Goal: Task Accomplishment & Management: Use online tool/utility

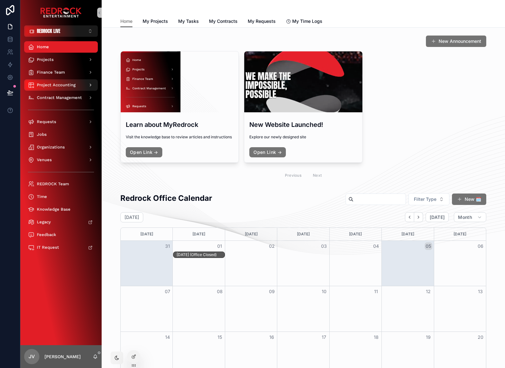
click at [73, 84] on span "Project Accounting" at bounding box center [56, 85] width 39 height 5
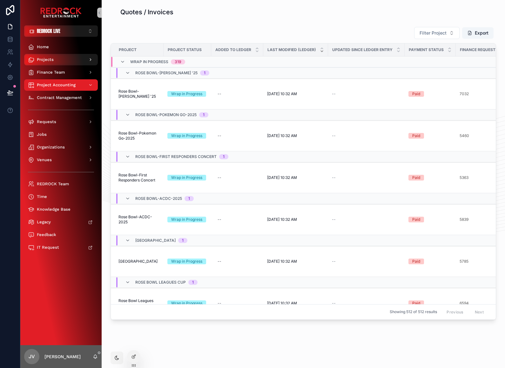
click at [86, 58] on div "scrollable content" at bounding box center [90, 60] width 8 height 10
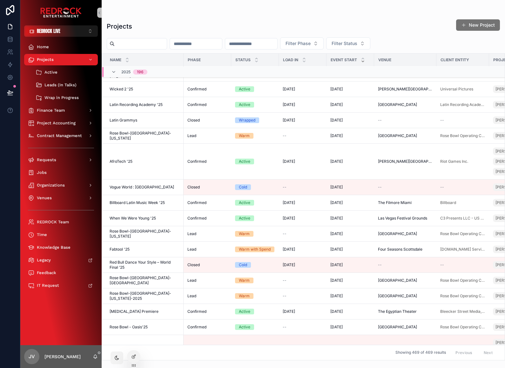
scroll to position [288, 0]
click at [132, 314] on span "[MEDICAL_DATA] Premiere" at bounding box center [134, 311] width 49 height 5
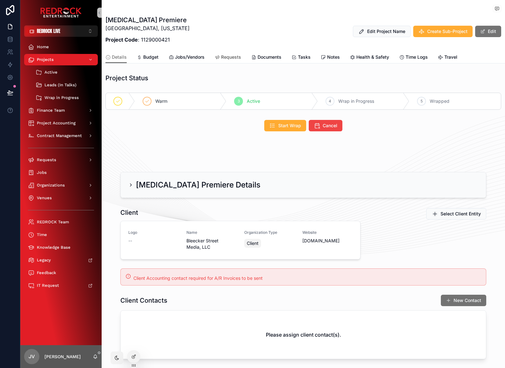
click at [239, 58] on span "Requests" at bounding box center [231, 57] width 20 height 6
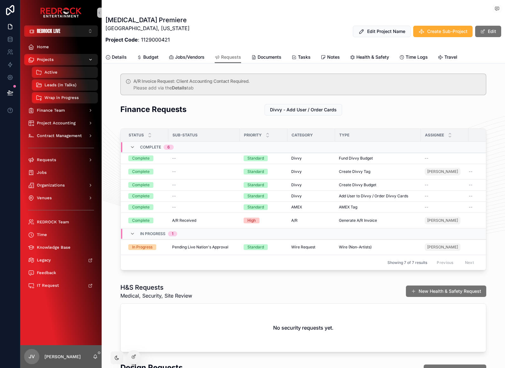
click at [78, 62] on div "Projects" at bounding box center [61, 60] width 66 height 10
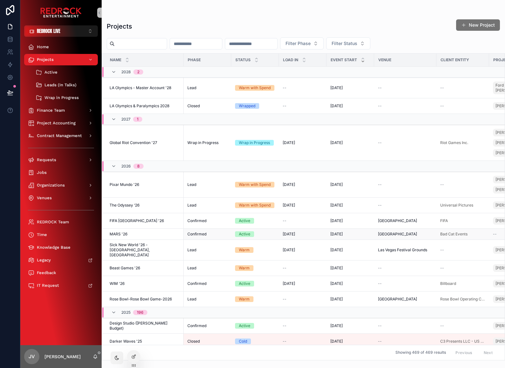
click at [129, 234] on div "MARS '26 MARS '26" at bounding box center [145, 234] width 70 height 5
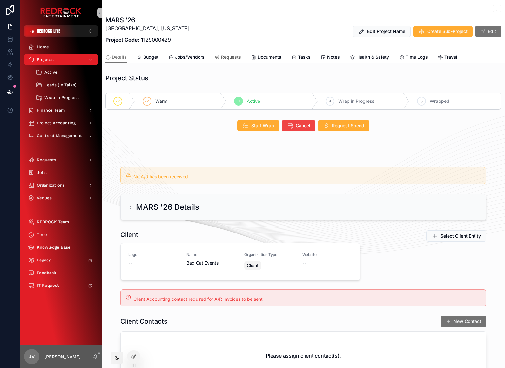
click at [231, 58] on span "Requests" at bounding box center [231, 57] width 20 height 6
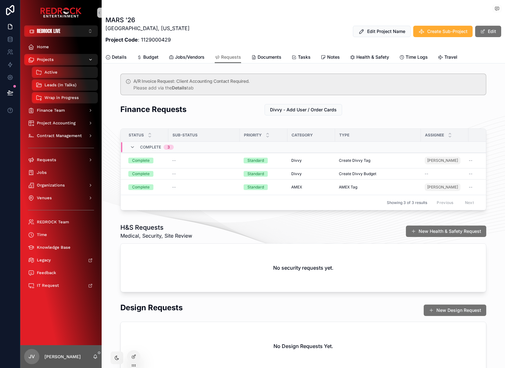
click at [38, 60] on span "Projects" at bounding box center [45, 59] width 17 height 5
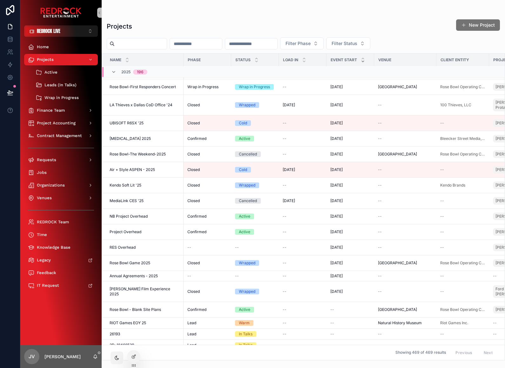
scroll to position [1195, 0]
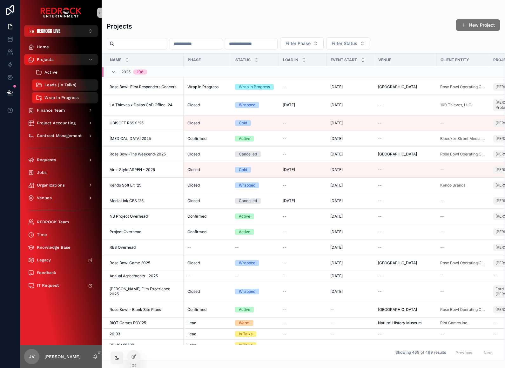
click at [49, 75] on div "Active" at bounding box center [65, 72] width 58 height 10
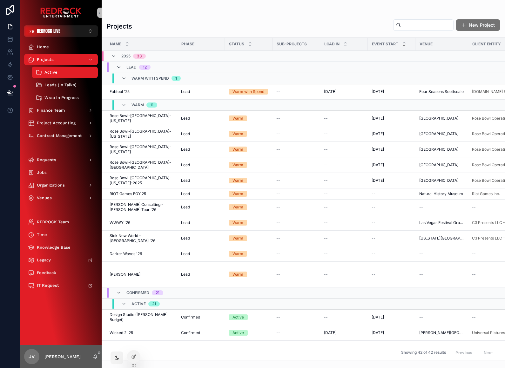
click at [118, 67] on icon "scrollable content" at bounding box center [118, 67] width 5 height 5
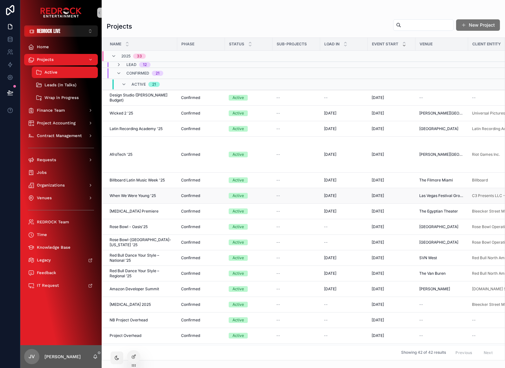
click at [154, 199] on span "When We Were Young '25" at bounding box center [133, 195] width 46 height 5
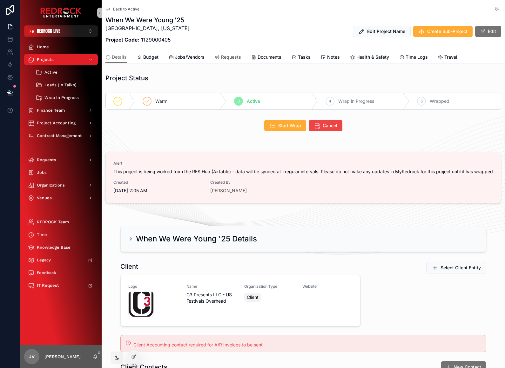
click at [230, 55] on span "Requests" at bounding box center [231, 57] width 20 height 6
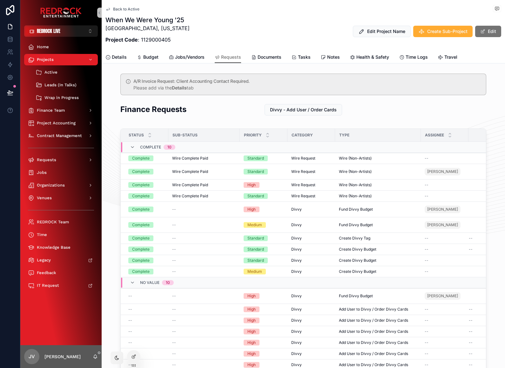
click at [133, 10] on span "Back to Active" at bounding box center [126, 9] width 26 height 5
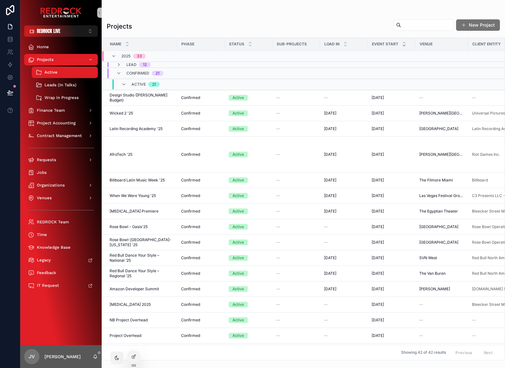
click at [191, 361] on div "Showing 42 of 42 results Previous Next" at bounding box center [303, 352] width 403 height 15
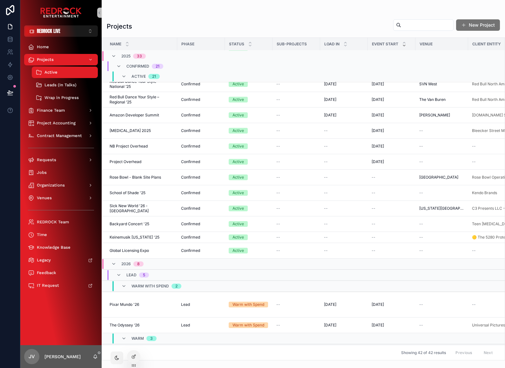
scroll to position [186, 0]
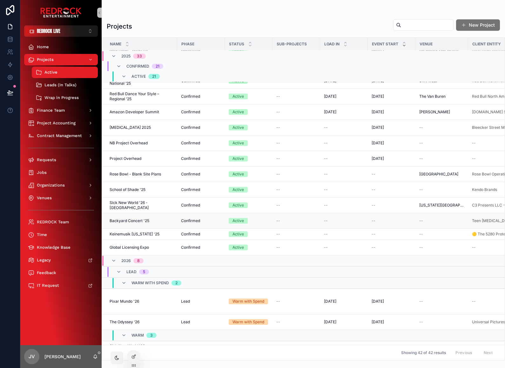
click at [141, 229] on td "Backyard Concert '25 Backyard Concert '25" at bounding box center [139, 221] width 75 height 16
click at [135, 224] on span "Backyard Concert '25" at bounding box center [130, 221] width 40 height 5
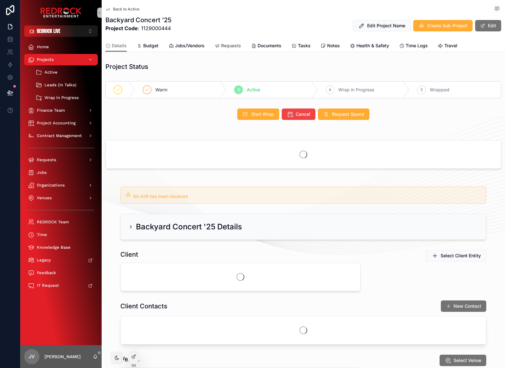
click at [228, 44] on span "Requests" at bounding box center [231, 46] width 20 height 6
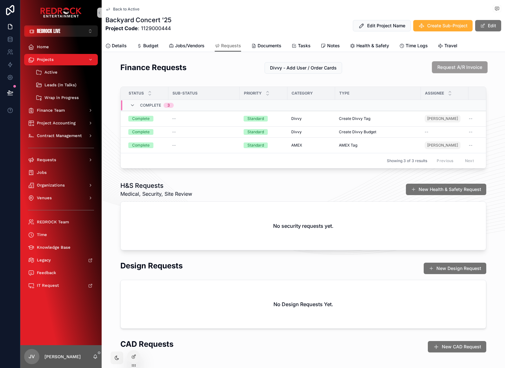
click at [469, 70] on span "Request A/R Invoice" at bounding box center [459, 67] width 45 height 7
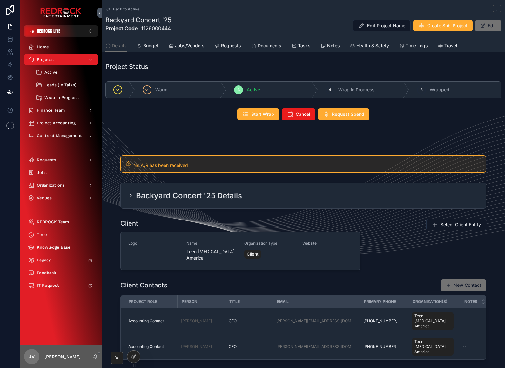
click at [11, 127] on icon at bounding box center [10, 126] width 8 height 8
click at [9, 125] on icon at bounding box center [10, 126] width 8 height 8
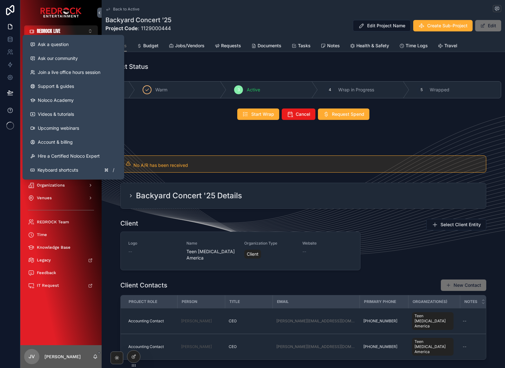
click at [10, 111] on icon at bounding box center [10, 110] width 6 height 6
click at [1, 128] on div at bounding box center [10, 126] width 20 height 8
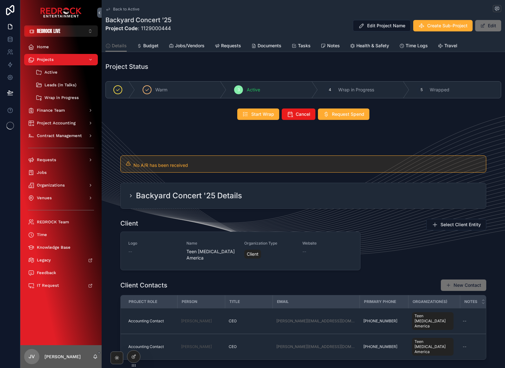
scroll to position [1, 0]
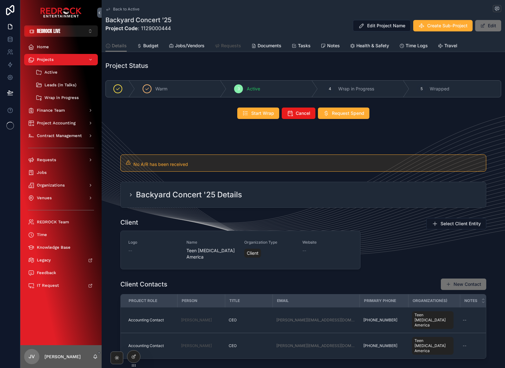
click at [226, 41] on link "Requests" at bounding box center [228, 46] width 26 height 13
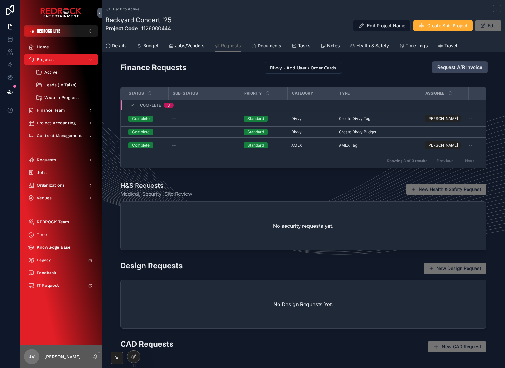
click at [473, 64] on button "Request A/R Invoice" at bounding box center [460, 67] width 56 height 12
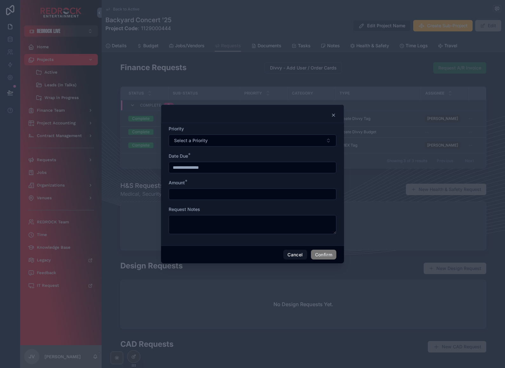
click at [334, 113] on icon at bounding box center [333, 115] width 5 height 5
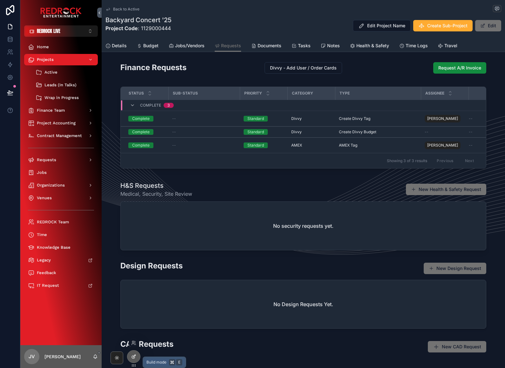
click at [131, 361] on div at bounding box center [133, 357] width 13 height 12
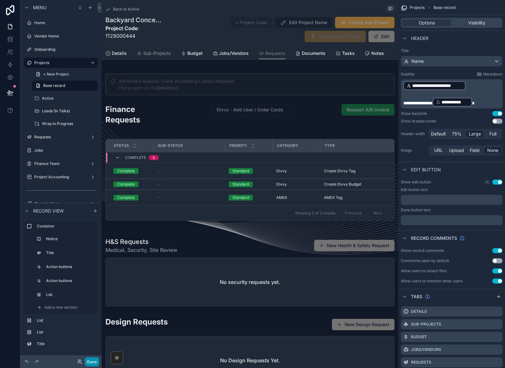
click at [94, 362] on button "Done" at bounding box center [92, 362] width 14 height 9
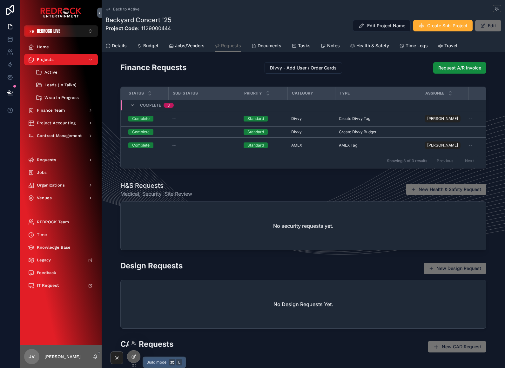
click at [134, 354] on div at bounding box center [133, 357] width 13 height 12
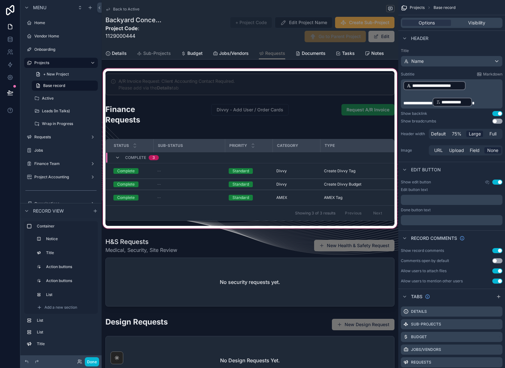
click at [307, 110] on div "scrollable content" at bounding box center [250, 148] width 297 height 163
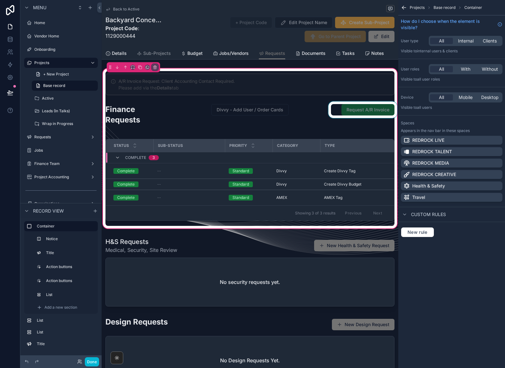
click at [334, 111] on div "scrollable content" at bounding box center [362, 117] width 71 height 31
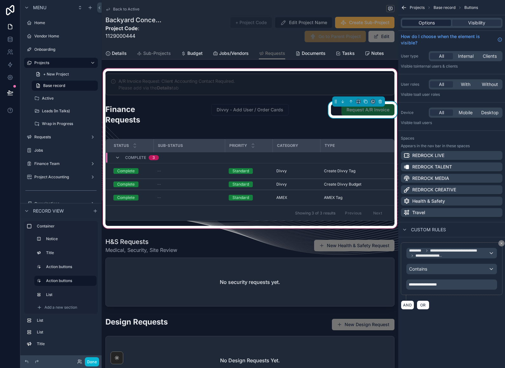
click at [428, 22] on span "Options" at bounding box center [427, 23] width 16 height 6
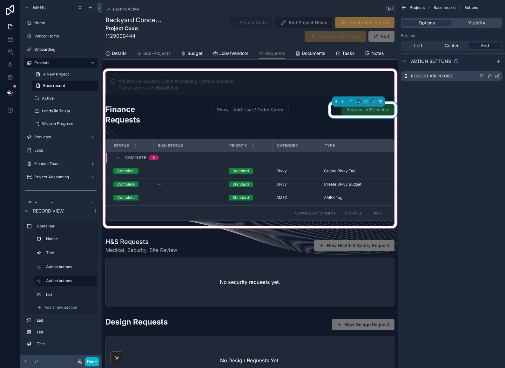
click at [496, 78] on icon "scrollable content" at bounding box center [497, 76] width 5 height 5
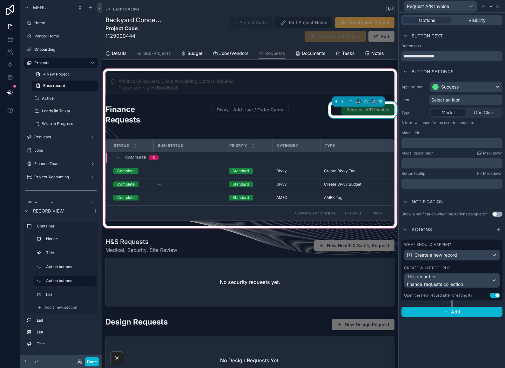
click at [463, 245] on div "What should happen?" at bounding box center [452, 244] width 96 height 5
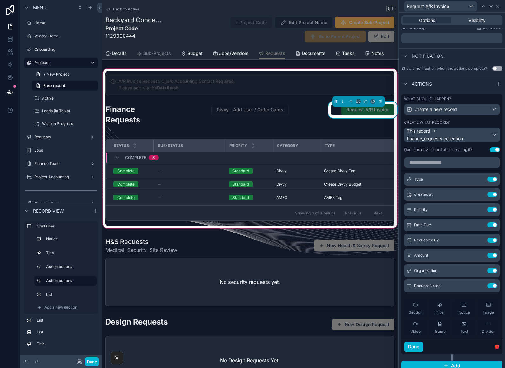
scroll to position [145, 0]
click at [479, 226] on icon at bounding box center [479, 225] width 5 height 5
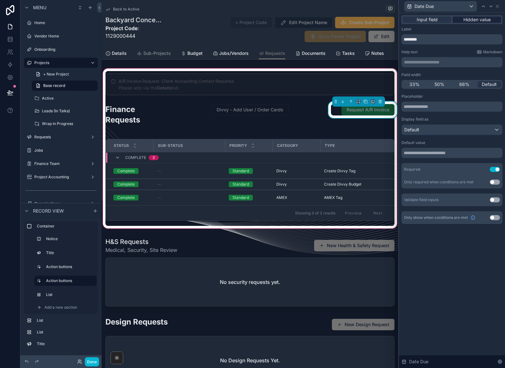
click at [483, 19] on span "Hidden value" at bounding box center [476, 20] width 27 height 6
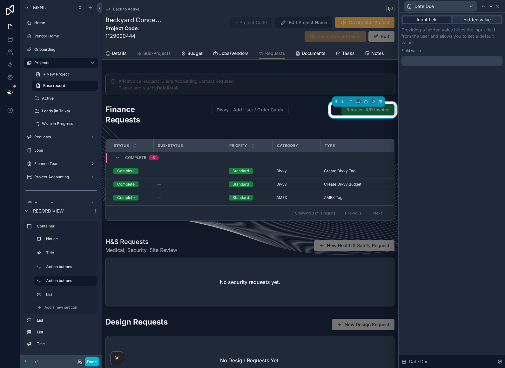
scroll to position [773, 0]
click at [427, 21] on span "Input field" at bounding box center [427, 20] width 21 height 6
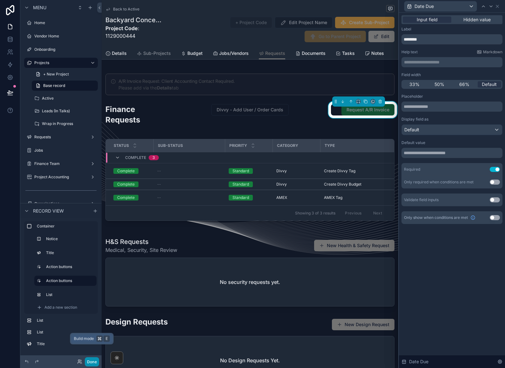
click at [93, 362] on button "Done" at bounding box center [92, 362] width 14 height 9
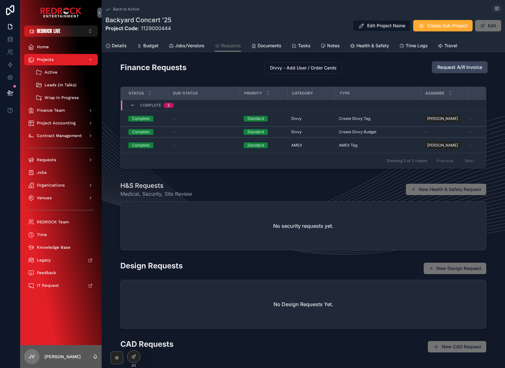
click at [467, 71] on button "Request A/R Invoice" at bounding box center [460, 67] width 56 height 12
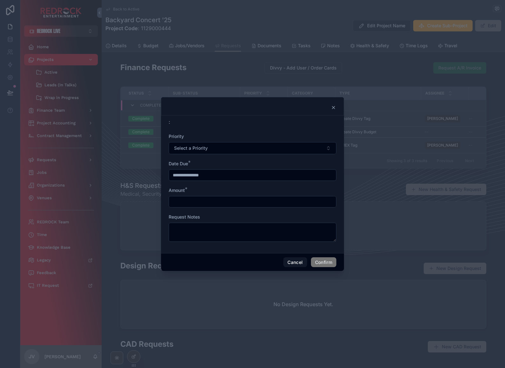
click at [332, 106] on icon at bounding box center [333, 107] width 5 height 5
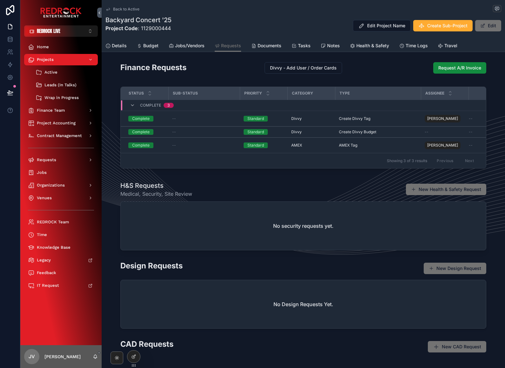
click at [264, 366] on div "Back to Active Backyard Concert '25 Project Code : 1129000444 Edit Project Name…" at bounding box center [303, 199] width 403 height 398
click at [334, 366] on div "Back to Active Backyard Concert '25 Project Code : 1129000444 Edit Project Name…" at bounding box center [303, 199] width 403 height 398
click at [466, 66] on span "Request A/R Invoice" at bounding box center [459, 67] width 45 height 7
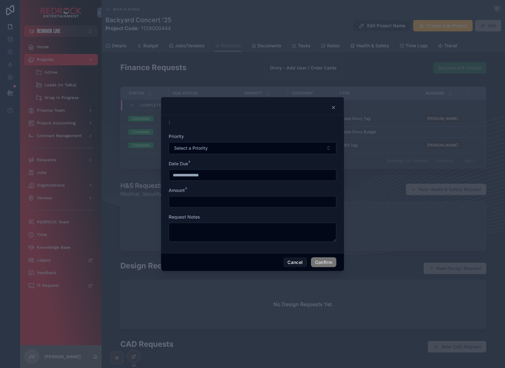
click at [333, 105] on icon at bounding box center [333, 107] width 5 height 5
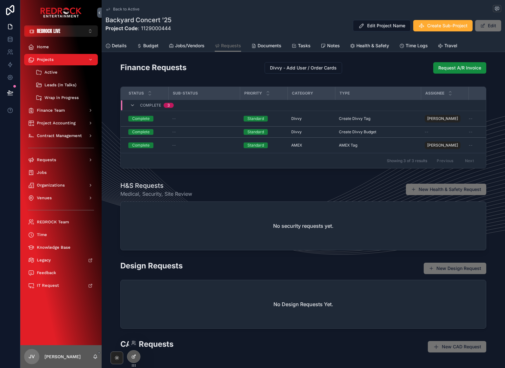
click at [133, 356] on icon at bounding box center [133, 357] width 3 height 3
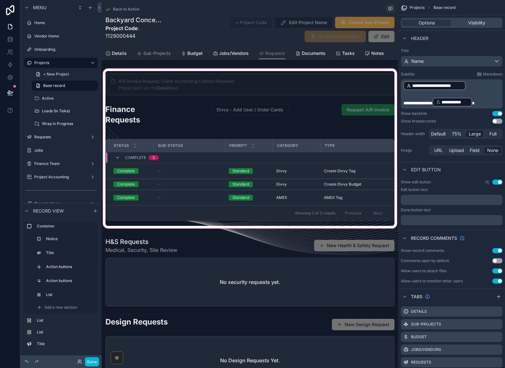
click at [315, 108] on div "scrollable content" at bounding box center [250, 148] width 297 height 163
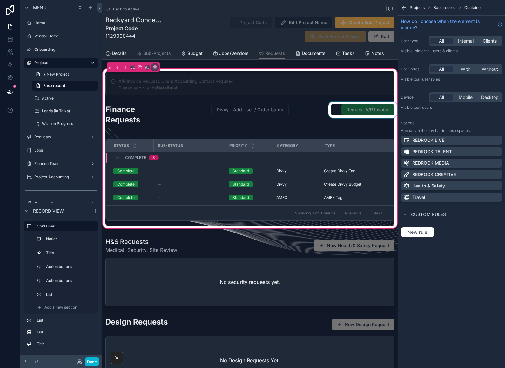
click at [332, 107] on div "scrollable content" at bounding box center [362, 117] width 71 height 31
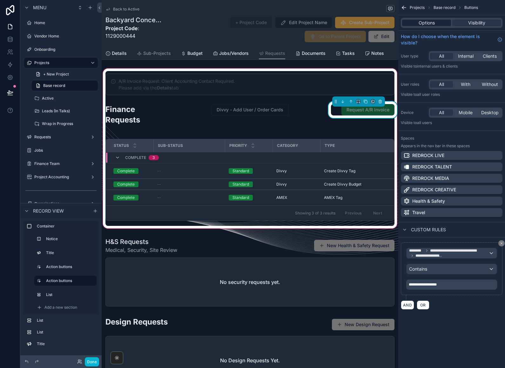
click at [423, 22] on span "Options" at bounding box center [427, 23] width 16 height 6
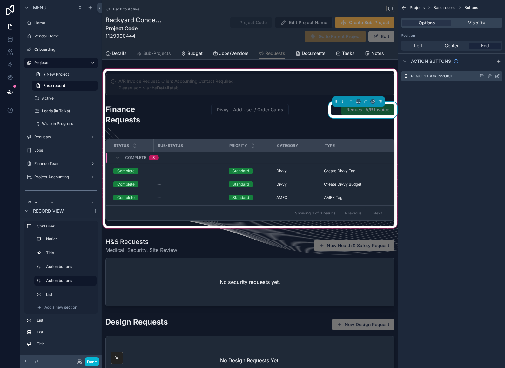
click at [500, 75] on icon "scrollable content" at bounding box center [497, 76] width 5 height 5
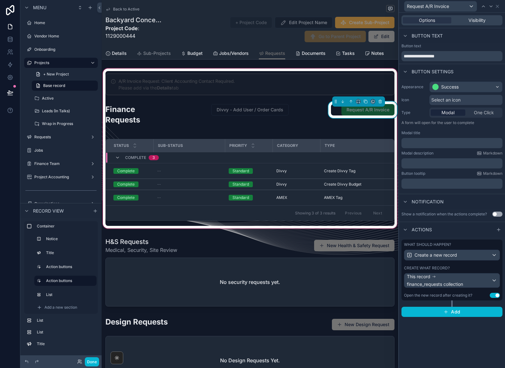
scroll to position [10, 0]
click at [455, 242] on div "What should happen?" at bounding box center [452, 244] width 96 height 5
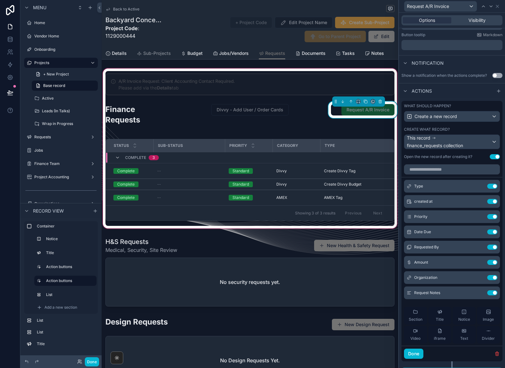
scroll to position [142, 0]
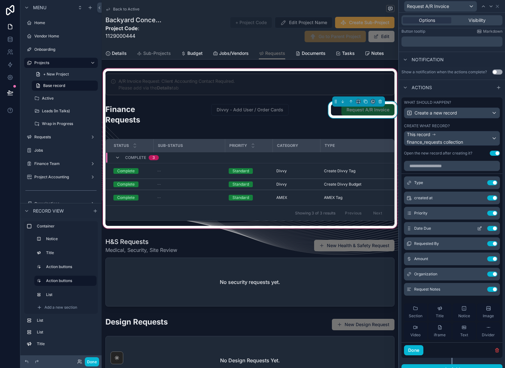
click at [479, 226] on icon at bounding box center [479, 228] width 5 height 5
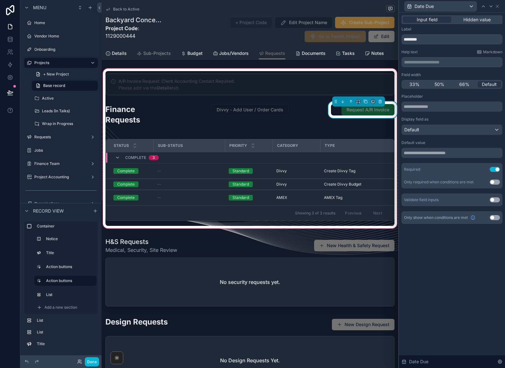
click at [499, 360] on icon at bounding box center [499, 362] width 5 height 5
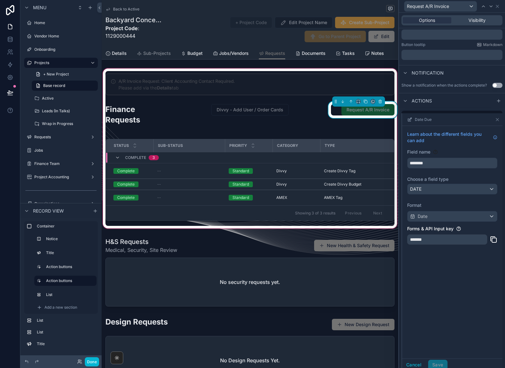
scroll to position [130, 0]
click at [497, 117] on icon at bounding box center [497, 119] width 5 height 5
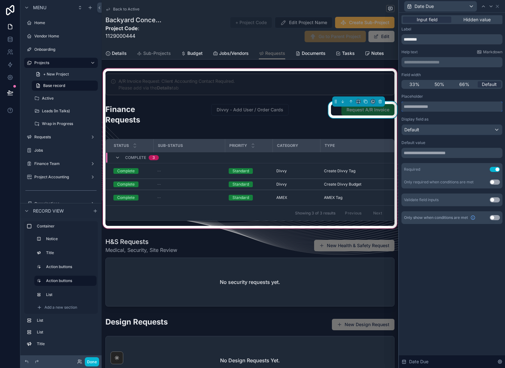
click at [444, 102] on input "text" at bounding box center [451, 107] width 101 height 10
click at [481, 125] on div "Default" at bounding box center [452, 130] width 100 height 10
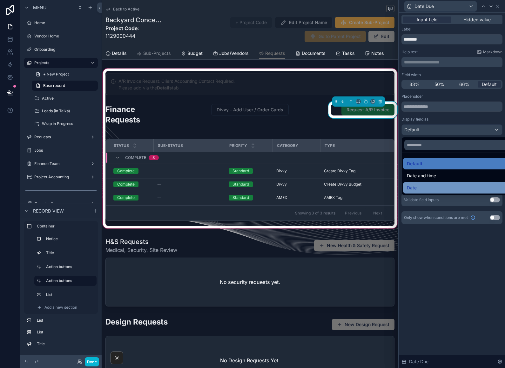
click at [428, 184] on div "Date" at bounding box center [459, 188] width 105 height 8
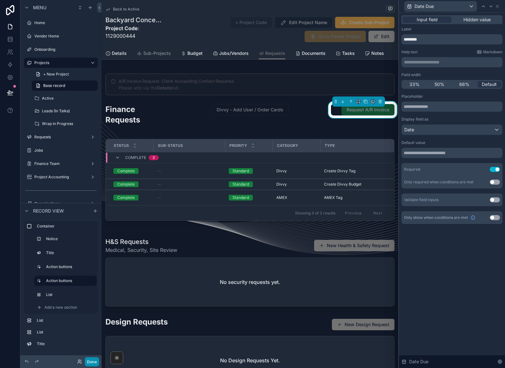
click at [88, 365] on button "Done" at bounding box center [92, 362] width 14 height 9
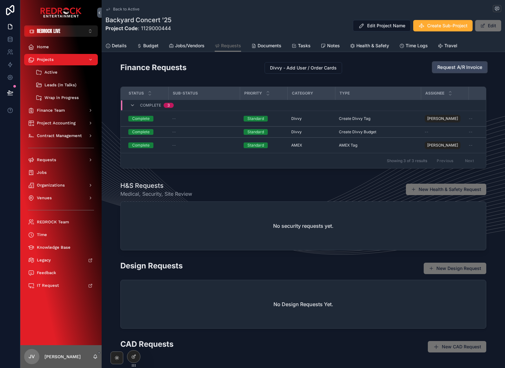
click at [463, 64] on span "Request A/R Invoice" at bounding box center [459, 67] width 45 height 7
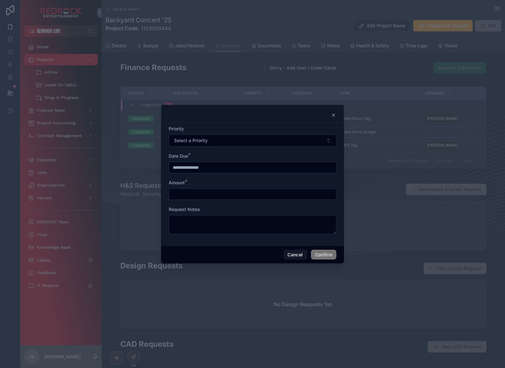
click at [331, 113] on icon at bounding box center [333, 115] width 5 height 5
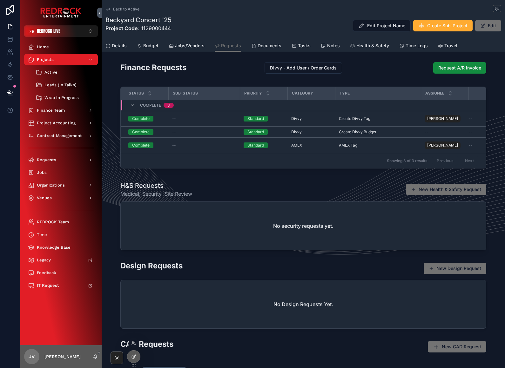
click at [131, 358] on div at bounding box center [133, 357] width 13 height 12
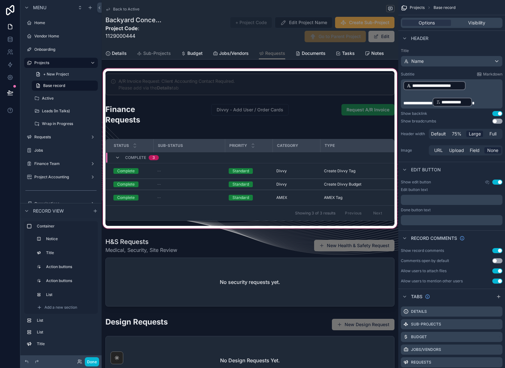
click at [331, 97] on div "scrollable content" at bounding box center [250, 148] width 297 height 163
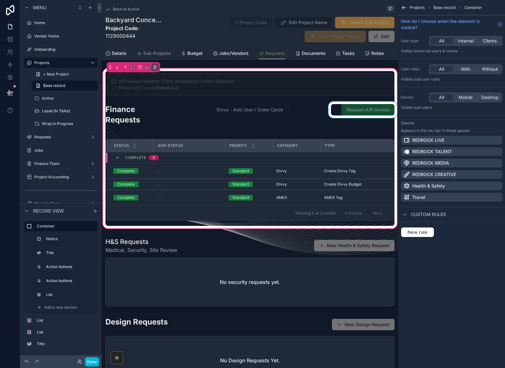
click at [330, 102] on div "scrollable content" at bounding box center [362, 117] width 71 height 31
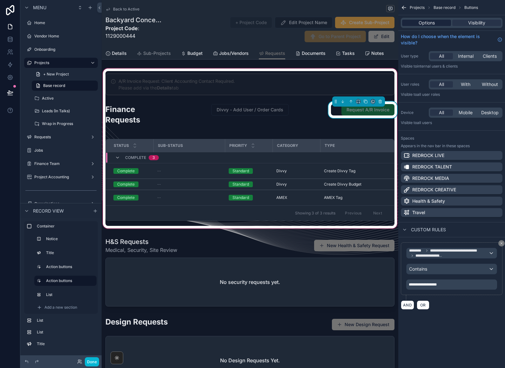
click at [426, 20] on span "Options" at bounding box center [427, 23] width 16 height 6
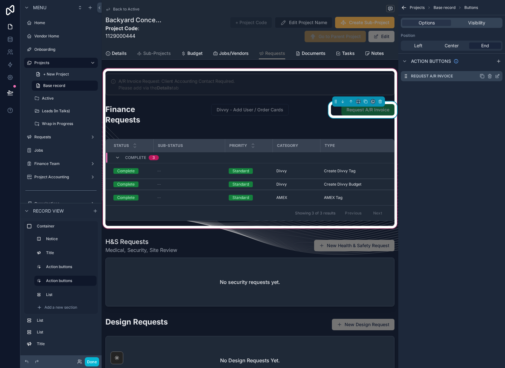
click at [496, 75] on icon "scrollable content" at bounding box center [497, 76] width 3 height 3
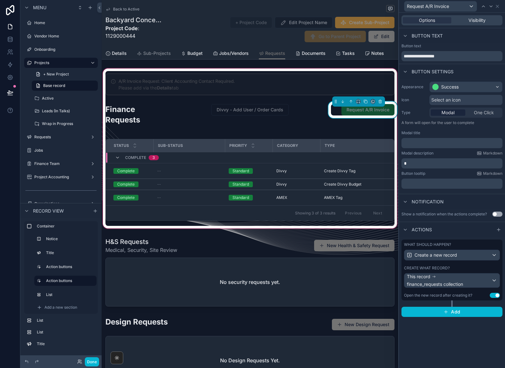
click at [467, 242] on div "What should happen?" at bounding box center [452, 244] width 96 height 5
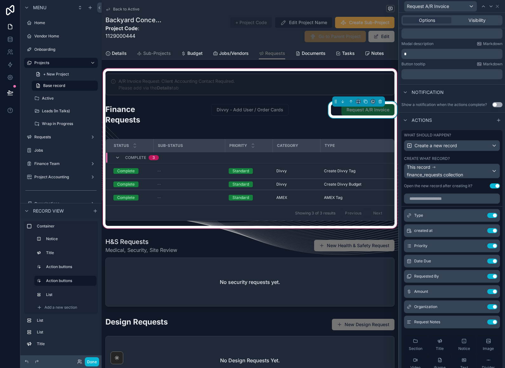
scroll to position [112, 0]
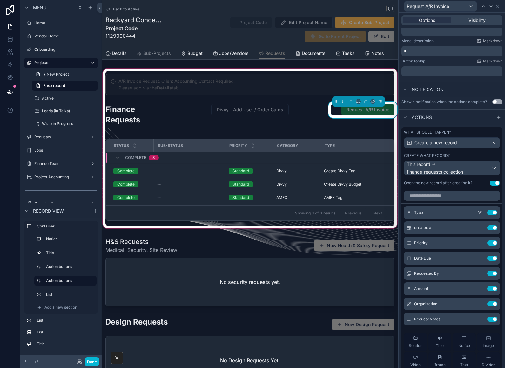
click at [477, 210] on button at bounding box center [480, 212] width 10 height 5
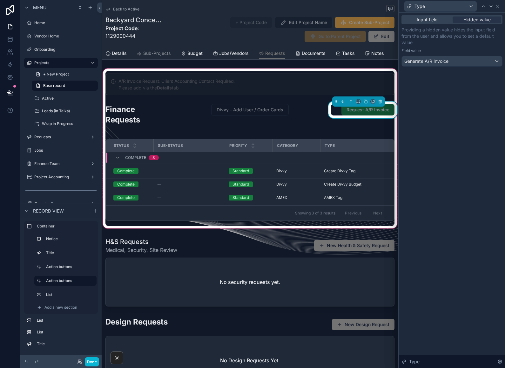
scroll to position [0, 0]
click at [490, 8] on icon at bounding box center [491, 6] width 5 height 5
click at [489, 7] on icon at bounding box center [491, 6] width 5 height 5
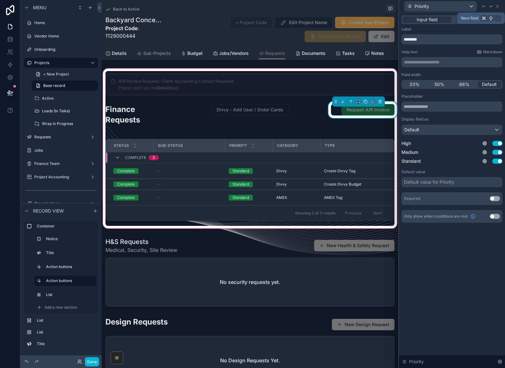
click at [489, 5] on icon at bounding box center [491, 6] width 5 height 5
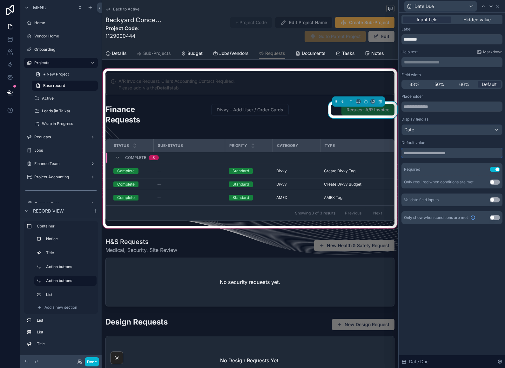
click at [444, 153] on input "text" at bounding box center [451, 153] width 101 height 10
select select "****"
select select "*"
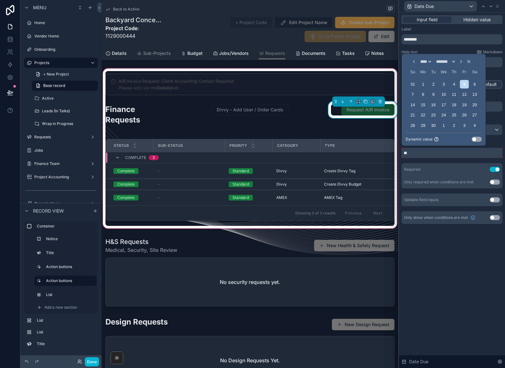
type input "***"
click at [480, 142] on button "Use setting" at bounding box center [477, 139] width 10 height 5
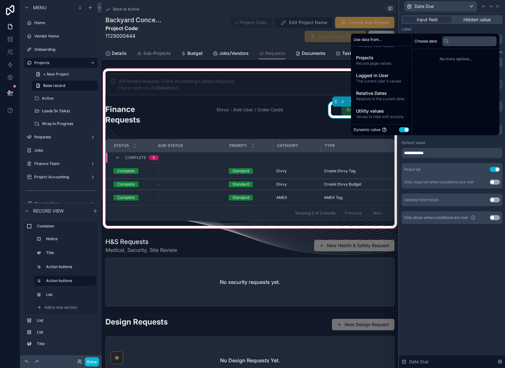
scroll to position [27, 0]
click at [390, 97] on span "Relative Dates" at bounding box center [381, 93] width 51 height 6
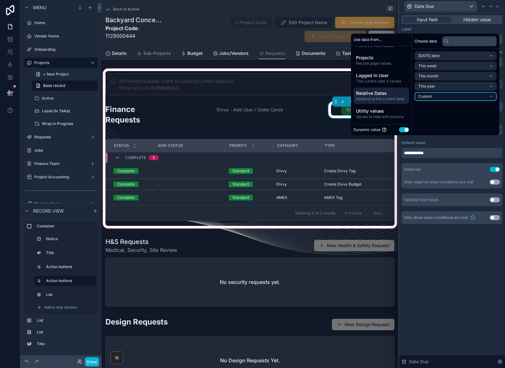
click at [477, 101] on li "Custom" at bounding box center [455, 96] width 82 height 9
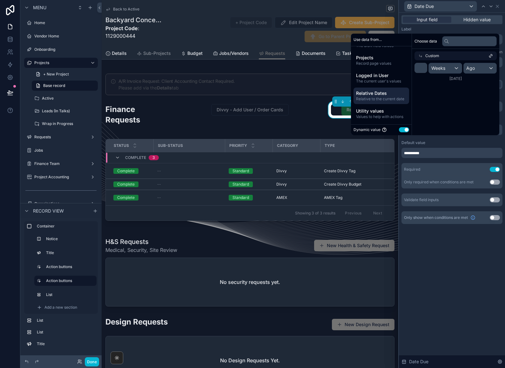
click at [479, 73] on div "Ago" at bounding box center [480, 68] width 33 height 10
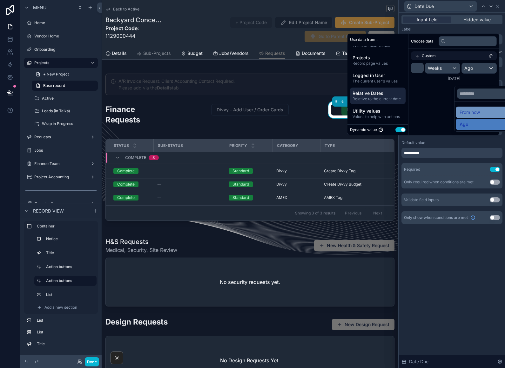
click at [479, 110] on div "From now" at bounding box center [483, 113] width 47 height 8
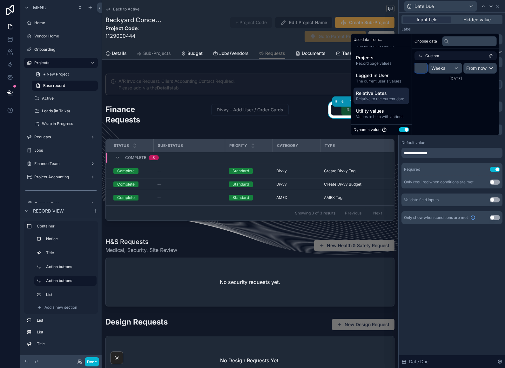
click at [419, 73] on input "*" at bounding box center [420, 68] width 13 height 10
type input "**"
type input "*"
click at [476, 100] on div "Choose data Custom * Weeks From now 9/19/2025" at bounding box center [455, 85] width 87 height 102
click at [479, 238] on div "**********" at bounding box center [452, 126] width 106 height 227
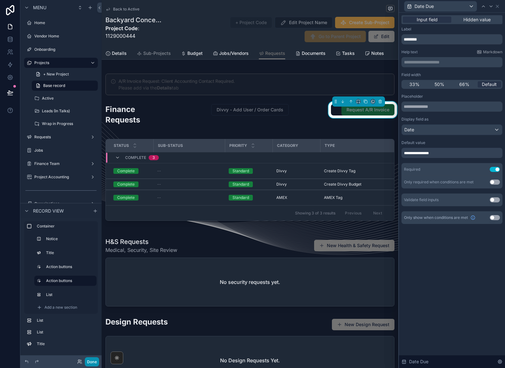
click at [93, 360] on button "Done" at bounding box center [92, 362] width 14 height 9
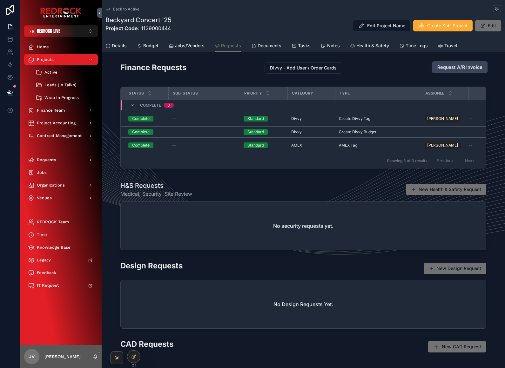
click at [473, 65] on span "Request A/R Invoice" at bounding box center [459, 67] width 45 height 7
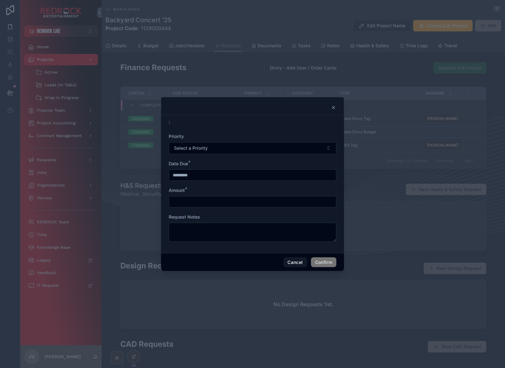
click at [301, 172] on input "*********" at bounding box center [252, 175] width 167 height 9
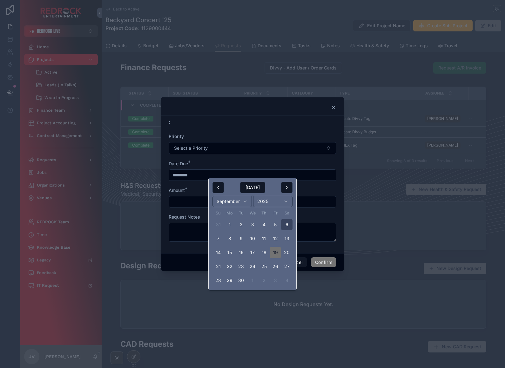
click at [318, 183] on form "Priority Select a Priority Date Due * ********* Amount * Request Notes" at bounding box center [253, 190] width 168 height 115
click at [318, 172] on input "*********" at bounding box center [252, 175] width 167 height 9
click at [319, 187] on div "Amount *" at bounding box center [253, 190] width 168 height 6
click at [334, 106] on icon at bounding box center [333, 107] width 5 height 5
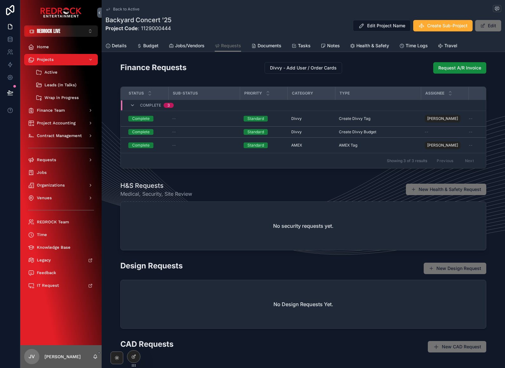
click at [139, 353] on div at bounding box center [133, 357] width 13 height 13
click at [135, 355] on icon at bounding box center [133, 356] width 5 height 5
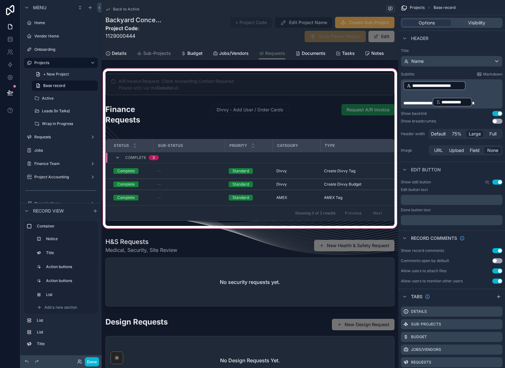
click at [311, 111] on div "scrollable content" at bounding box center [250, 148] width 297 height 163
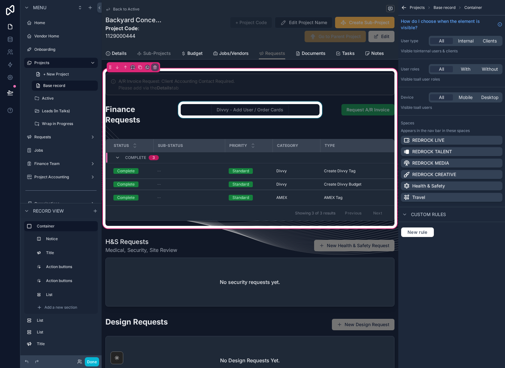
click at [323, 108] on div "scrollable content" at bounding box center [250, 117] width 146 height 31
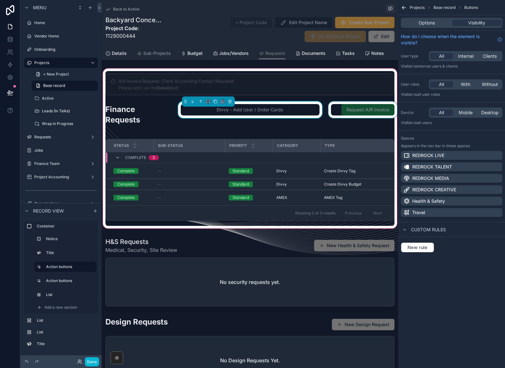
click at [334, 110] on div "scrollable content" at bounding box center [362, 117] width 71 height 31
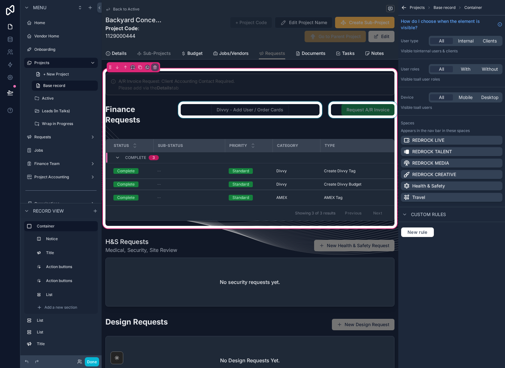
click at [334, 111] on div "scrollable content" at bounding box center [362, 117] width 71 height 31
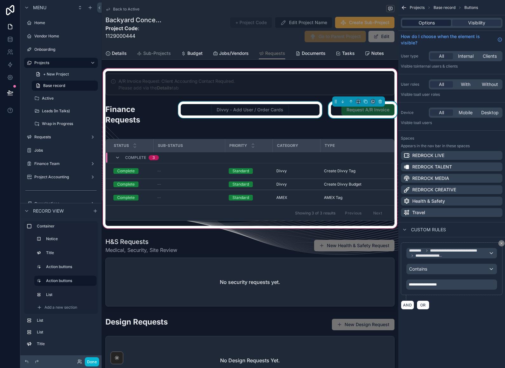
click at [433, 24] on span "Options" at bounding box center [427, 23] width 16 height 6
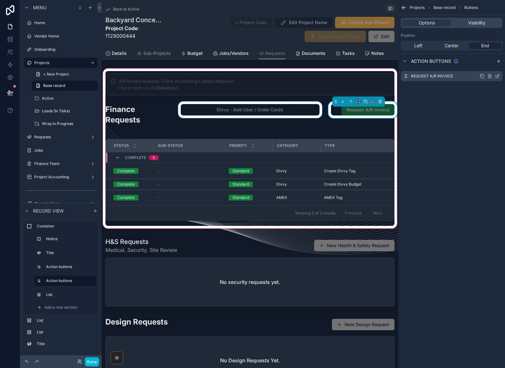
click at [498, 78] on icon "scrollable content" at bounding box center [497, 76] width 3 height 3
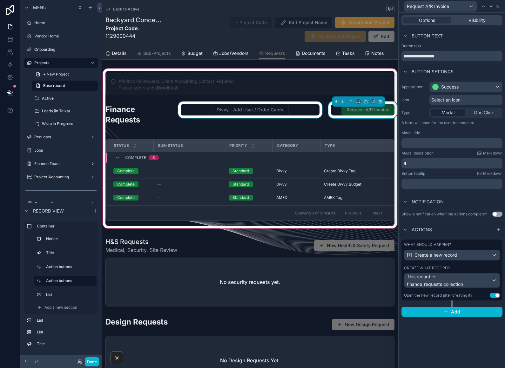
click at [479, 17] on span "Visibility" at bounding box center [476, 20] width 17 height 6
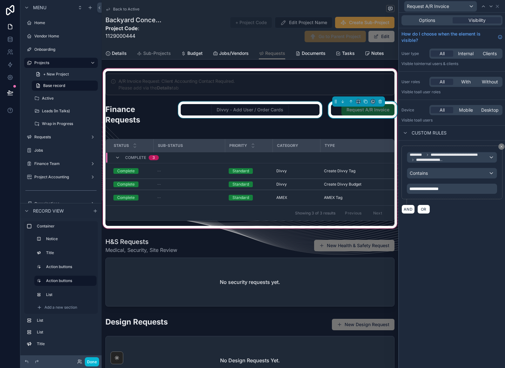
click at [431, 22] on span "Options" at bounding box center [427, 20] width 16 height 6
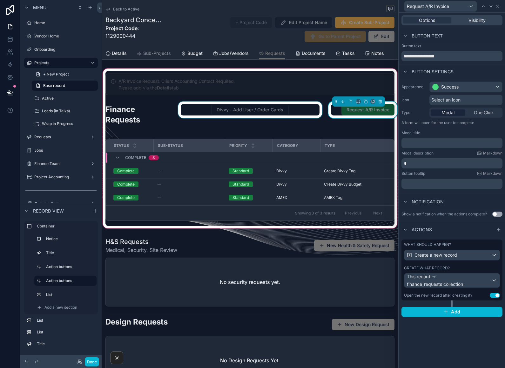
click at [458, 243] on div "What should happen?" at bounding box center [452, 244] width 96 height 5
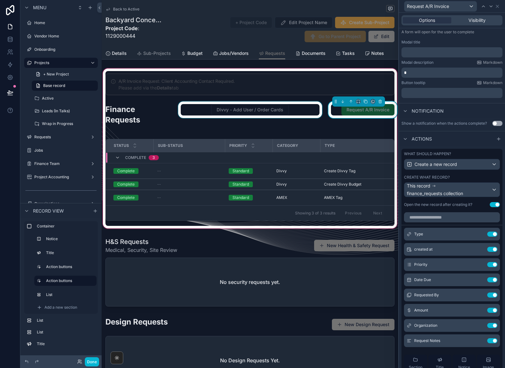
scroll to position [92, 0]
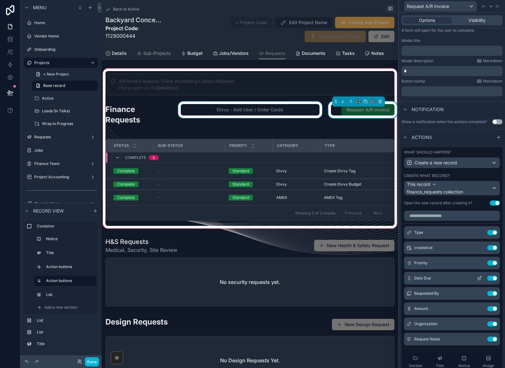
click at [480, 280] on icon at bounding box center [479, 279] width 3 height 3
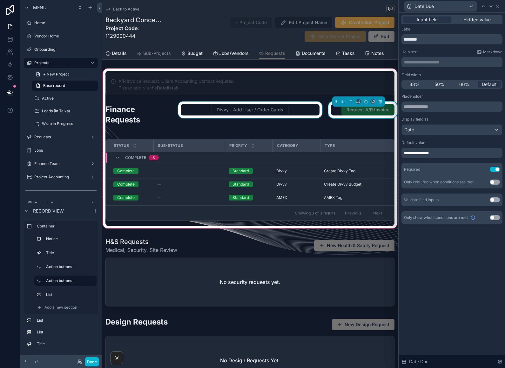
click at [429, 154] on span "**********" at bounding box center [416, 154] width 25 height 4
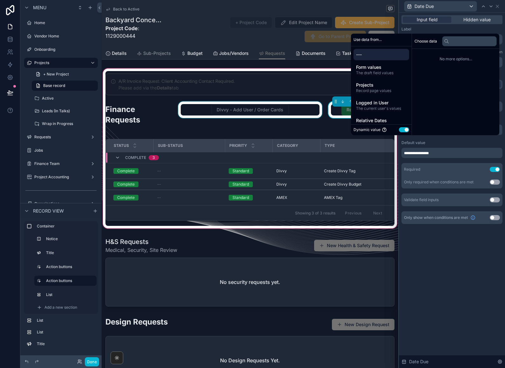
click at [462, 157] on div "**********" at bounding box center [451, 153] width 101 height 10
click at [466, 157] on div "**********" at bounding box center [451, 153] width 101 height 10
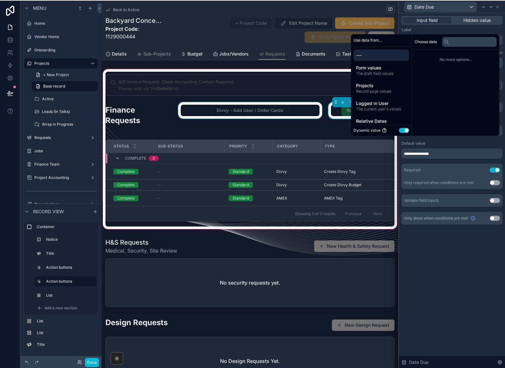
scroll to position [3, 0]
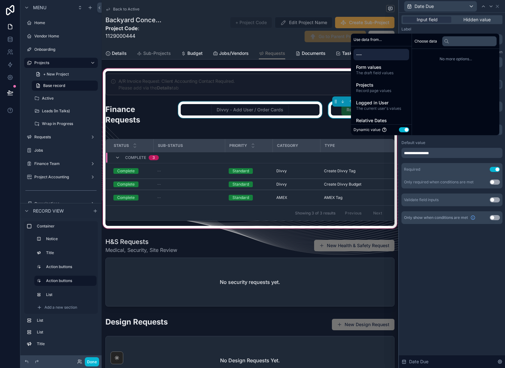
click at [427, 154] on div "**********" at bounding box center [416, 153] width 25 height 9
click at [441, 155] on div "**********" at bounding box center [451, 153] width 101 height 10
click at [375, 124] on span "Relative Dates" at bounding box center [381, 121] width 51 height 6
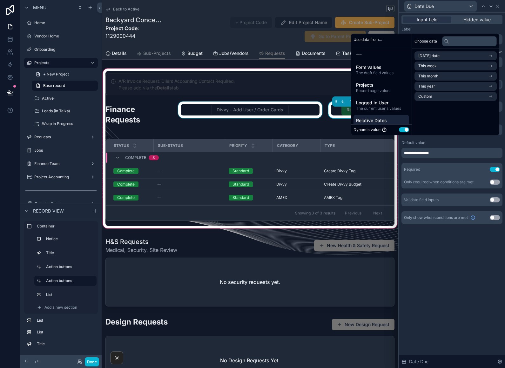
click at [399, 132] on button "Use setting" at bounding box center [404, 129] width 10 height 5
select select "****"
select select "*"
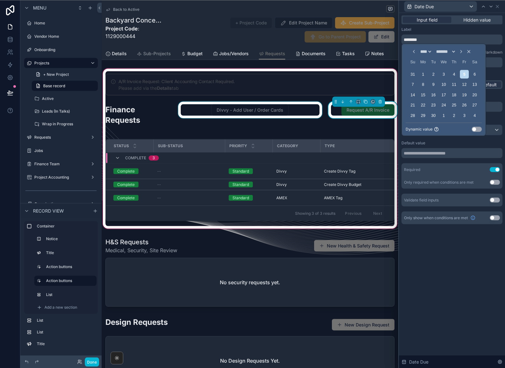
click at [471, 54] on icon "Choose Date" at bounding box center [468, 51] width 5 height 5
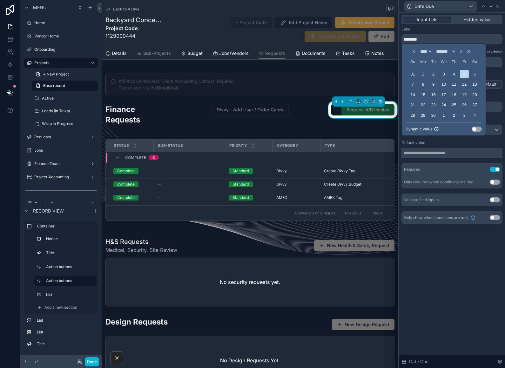
click at [454, 155] on input "text" at bounding box center [451, 153] width 101 height 10
select select "****"
select select "*"
click at [499, 140] on div "Default value" at bounding box center [451, 142] width 101 height 5
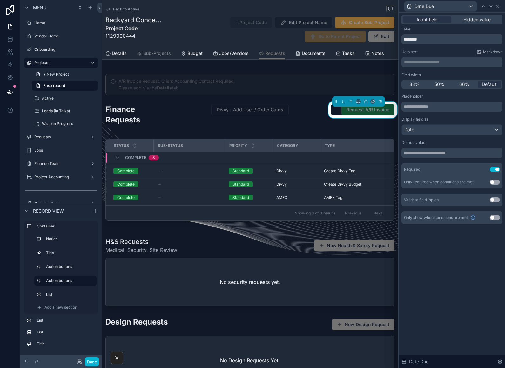
click at [482, 130] on div "Date" at bounding box center [452, 130] width 100 height 10
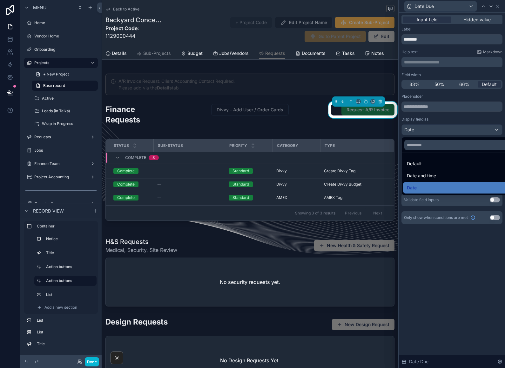
click at [490, 128] on div at bounding box center [452, 184] width 106 height 368
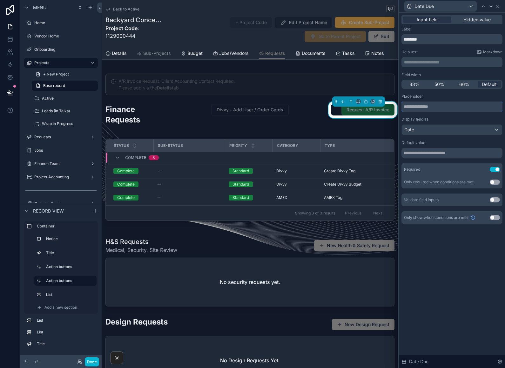
click at [472, 104] on input "text" at bounding box center [451, 107] width 101 height 10
click at [432, 107] on input "text" at bounding box center [451, 107] width 101 height 10
click at [425, 107] on input "text" at bounding box center [451, 107] width 101 height 10
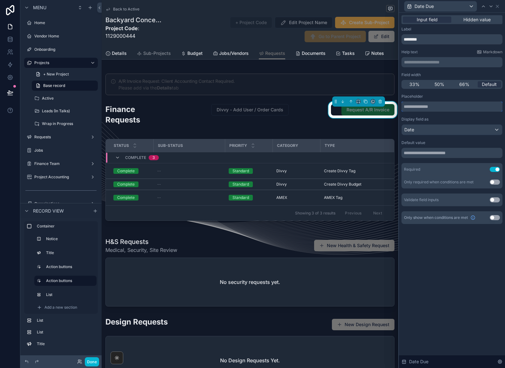
click at [431, 103] on input "text" at bounding box center [451, 107] width 101 height 10
click at [447, 237] on div "**********" at bounding box center [452, 126] width 106 height 227
click at [91, 360] on button "Done" at bounding box center [92, 362] width 14 height 9
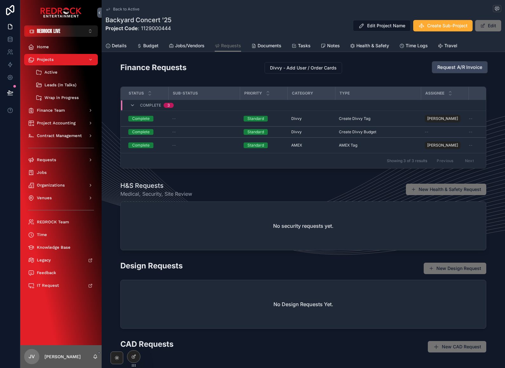
click at [466, 73] on button "Request A/R Invoice" at bounding box center [460, 67] width 56 height 12
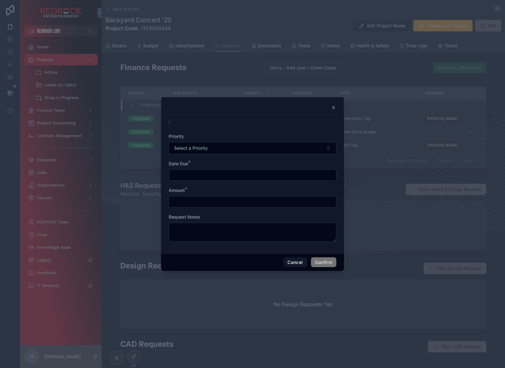
click at [293, 171] on input "text" at bounding box center [252, 175] width 167 height 9
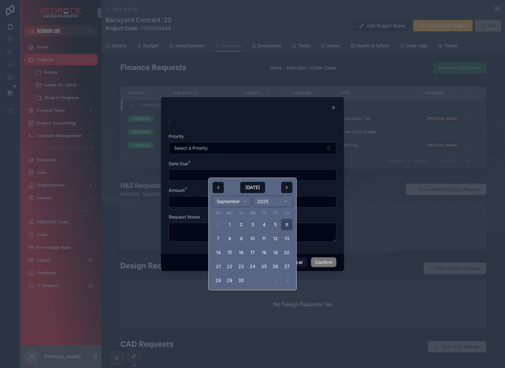
click at [335, 106] on icon at bounding box center [333, 107] width 5 height 5
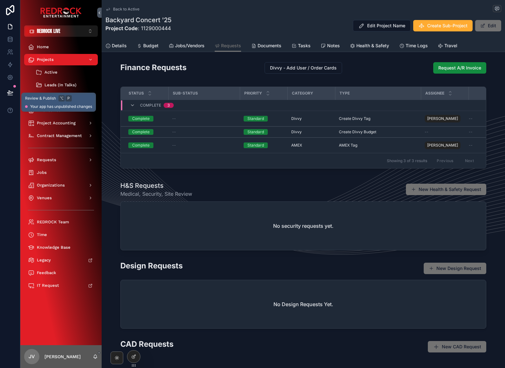
click at [9, 94] on icon at bounding box center [9, 92] width 5 height 3
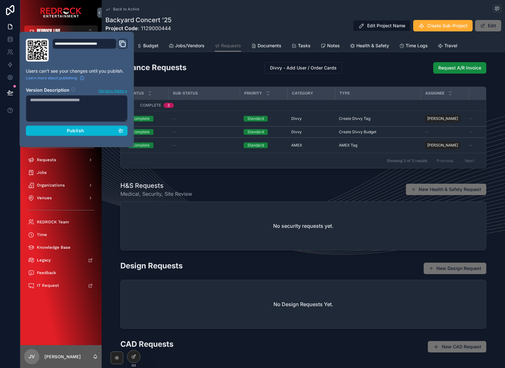
click at [94, 134] on button "Publish" at bounding box center [77, 131] width 102 height 10
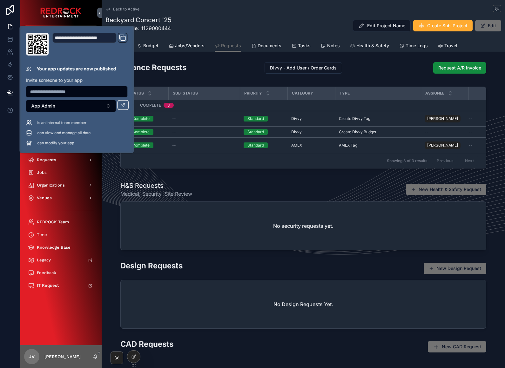
click at [318, 185] on div "H&S Requests Medical, Security, Site Review New Health & Safety Request" at bounding box center [303, 189] width 366 height 17
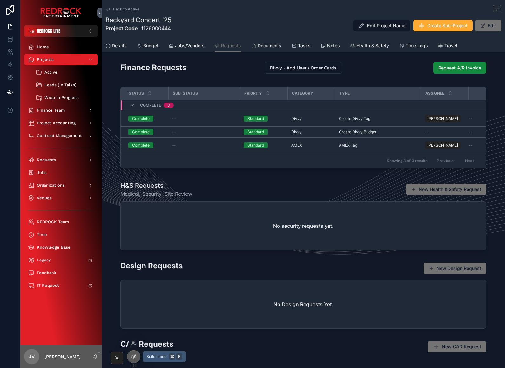
click at [137, 355] on div at bounding box center [133, 357] width 13 height 12
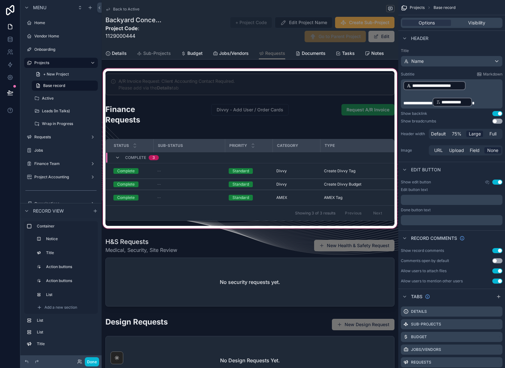
click at [336, 114] on div "scrollable content" at bounding box center [250, 148] width 297 height 163
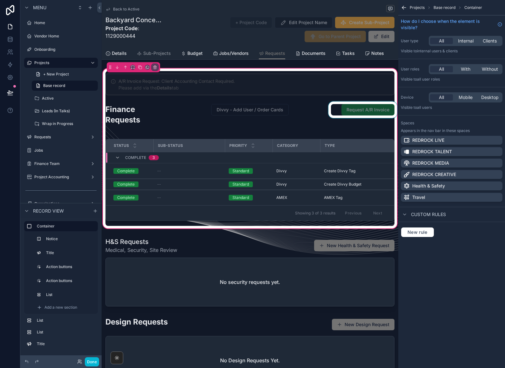
click at [336, 111] on div "scrollable content" at bounding box center [362, 117] width 71 height 31
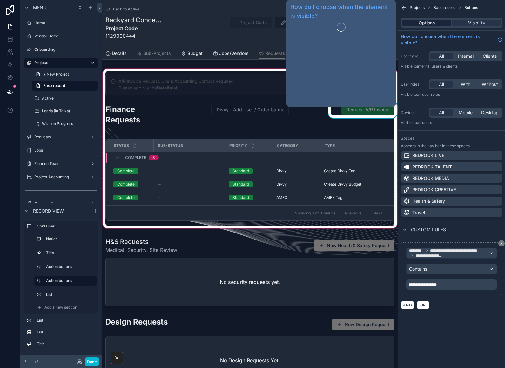
click at [428, 25] on span "Options" at bounding box center [427, 23] width 16 height 6
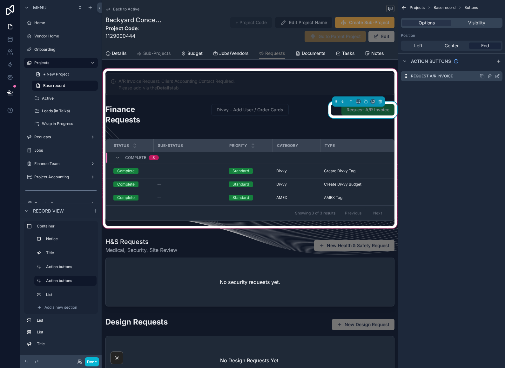
click at [498, 77] on icon "scrollable content" at bounding box center [497, 76] width 5 height 5
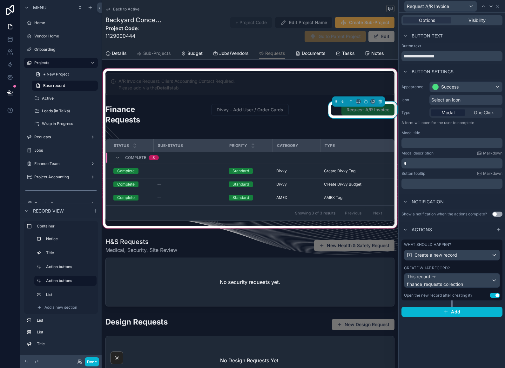
click at [465, 242] on div "What should happen? Create a new record Create what record? This record finance…" at bounding box center [451, 270] width 101 height 61
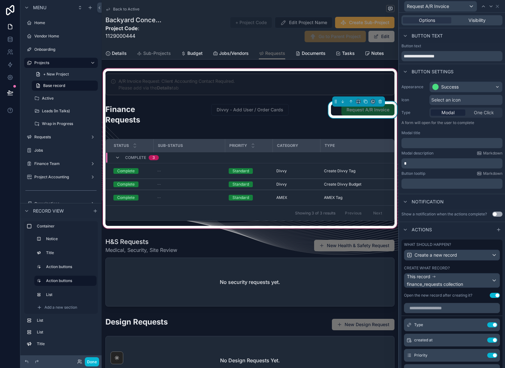
click at [440, 166] on p "*" at bounding box center [452, 163] width 97 height 6
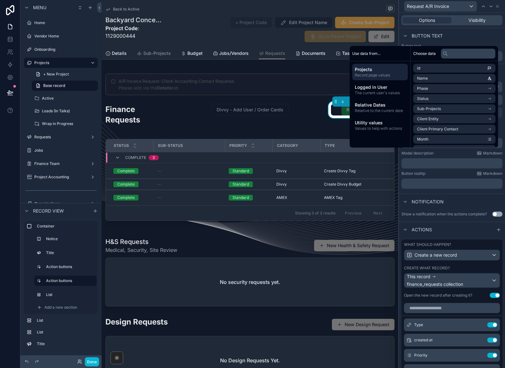
click at [463, 196] on div "Notification" at bounding box center [452, 201] width 106 height 15
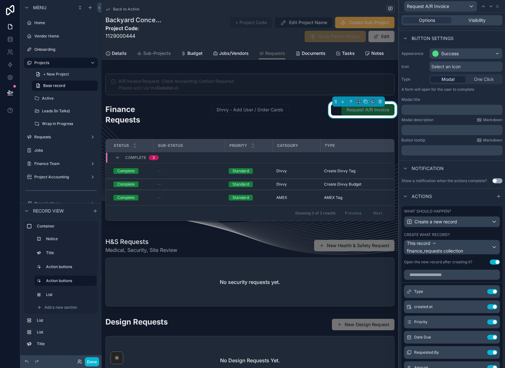
scroll to position [34, 0]
click at [460, 211] on div "What should happen?" at bounding box center [452, 210] width 96 height 5
click at [457, 210] on div "What should happen?" at bounding box center [452, 210] width 96 height 5
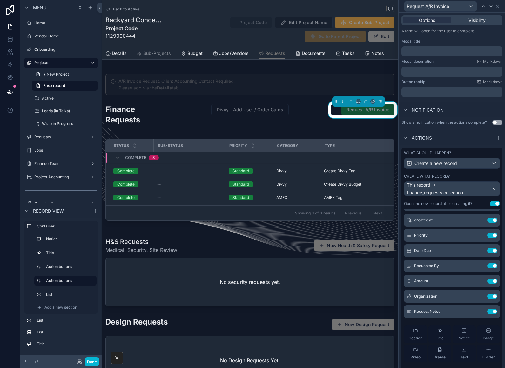
scroll to position [28, 0]
click at [95, 366] on button "Done" at bounding box center [92, 362] width 14 height 9
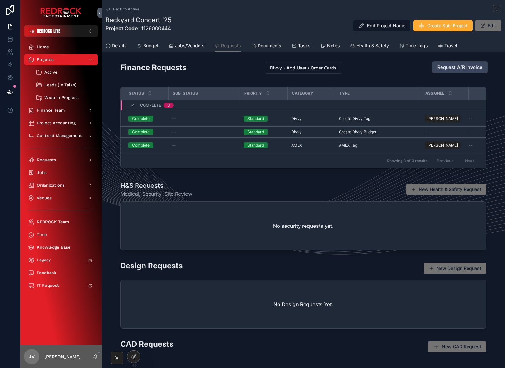
click at [474, 68] on span "Request A/R Invoice" at bounding box center [459, 67] width 45 height 7
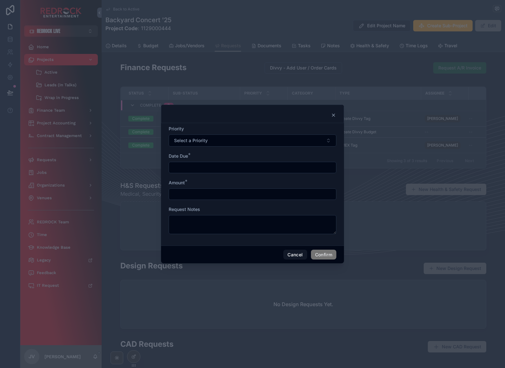
click at [319, 164] on input "text" at bounding box center [252, 167] width 167 height 9
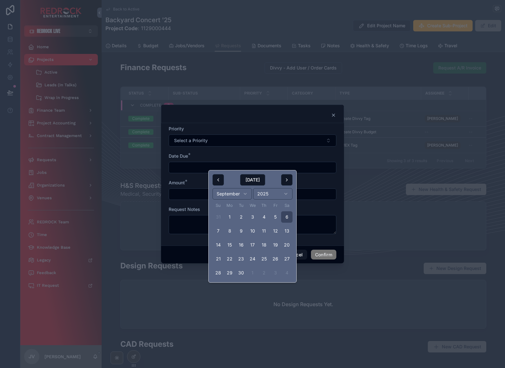
click at [333, 114] on icon at bounding box center [333, 115] width 3 height 3
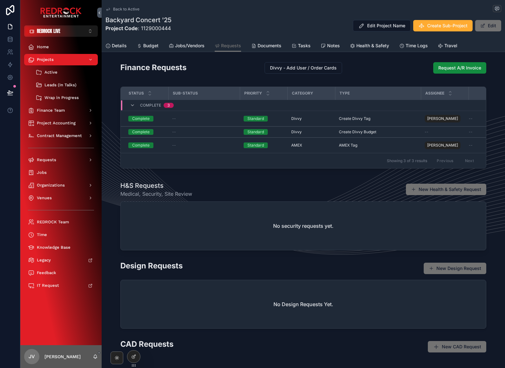
click at [382, 73] on div "Divvy - Add User / Order Cards" at bounding box center [303, 67] width 177 height 11
